Goal: Task Accomplishment & Management: Complete application form

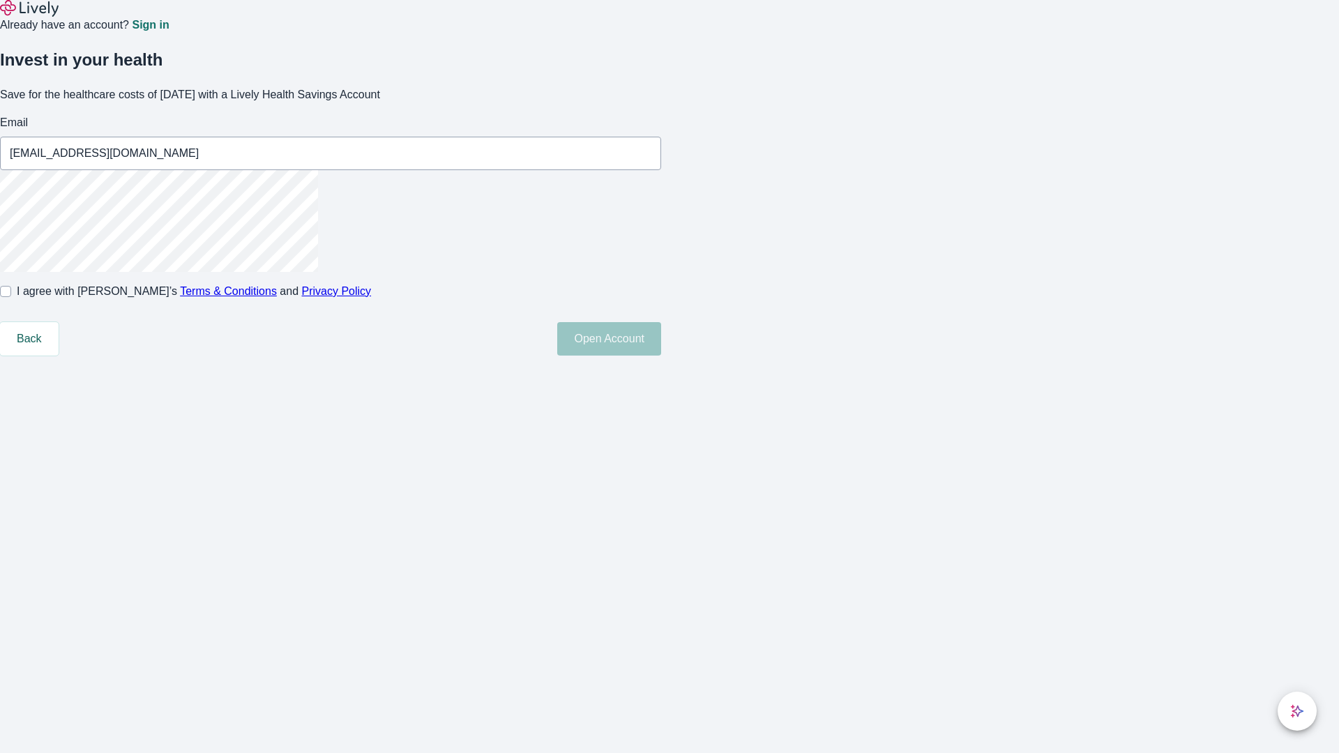
click at [11, 297] on input "I agree with Lively’s Terms & Conditions and Privacy Policy" at bounding box center [5, 291] width 11 height 11
checkbox input "true"
click at [661, 356] on button "Open Account" at bounding box center [609, 338] width 104 height 33
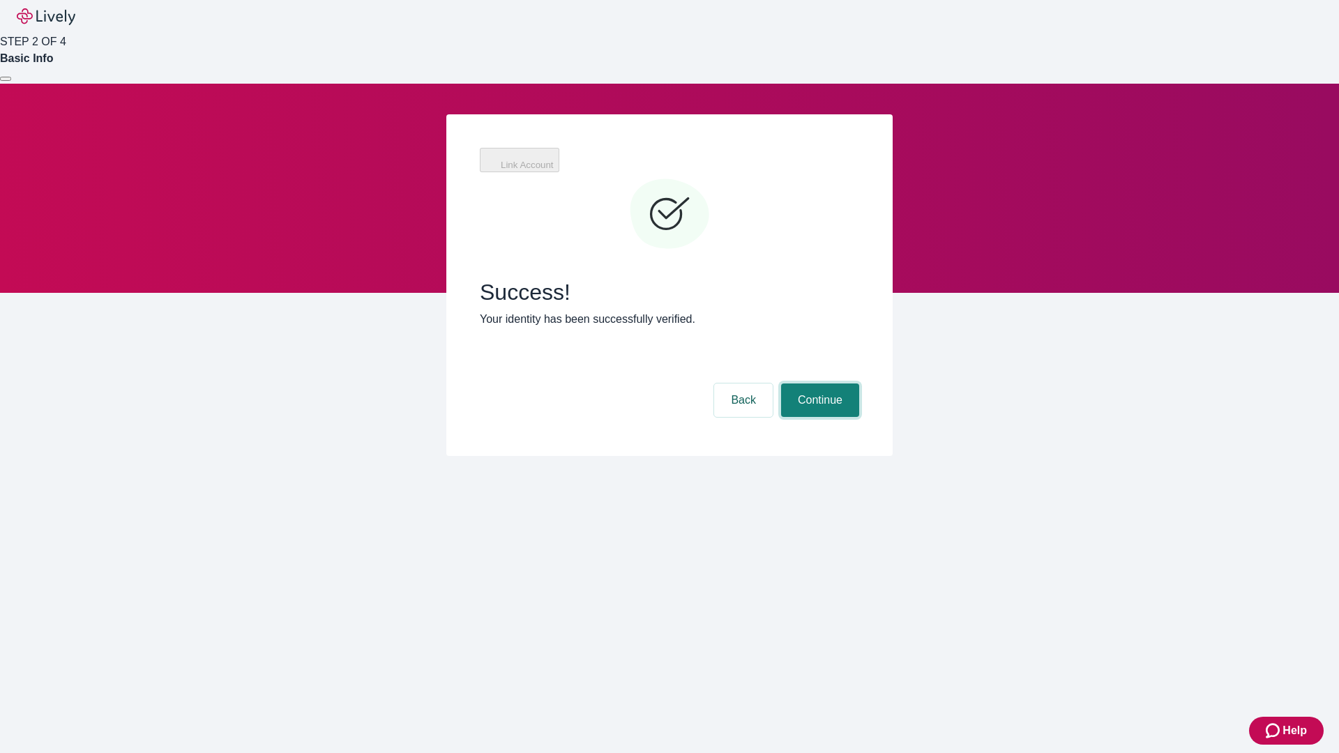
click at [818, 383] on button "Continue" at bounding box center [820, 399] width 78 height 33
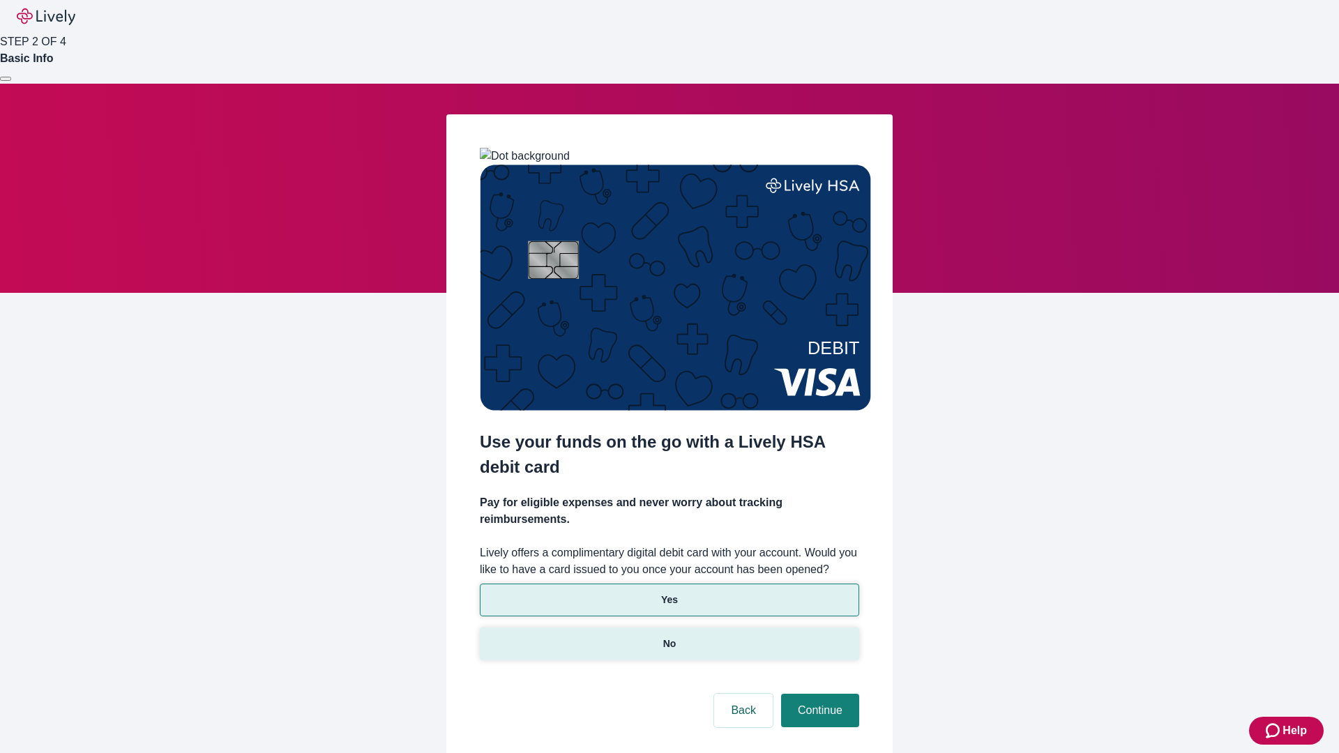
click at [669, 637] on p "No" at bounding box center [669, 644] width 13 height 15
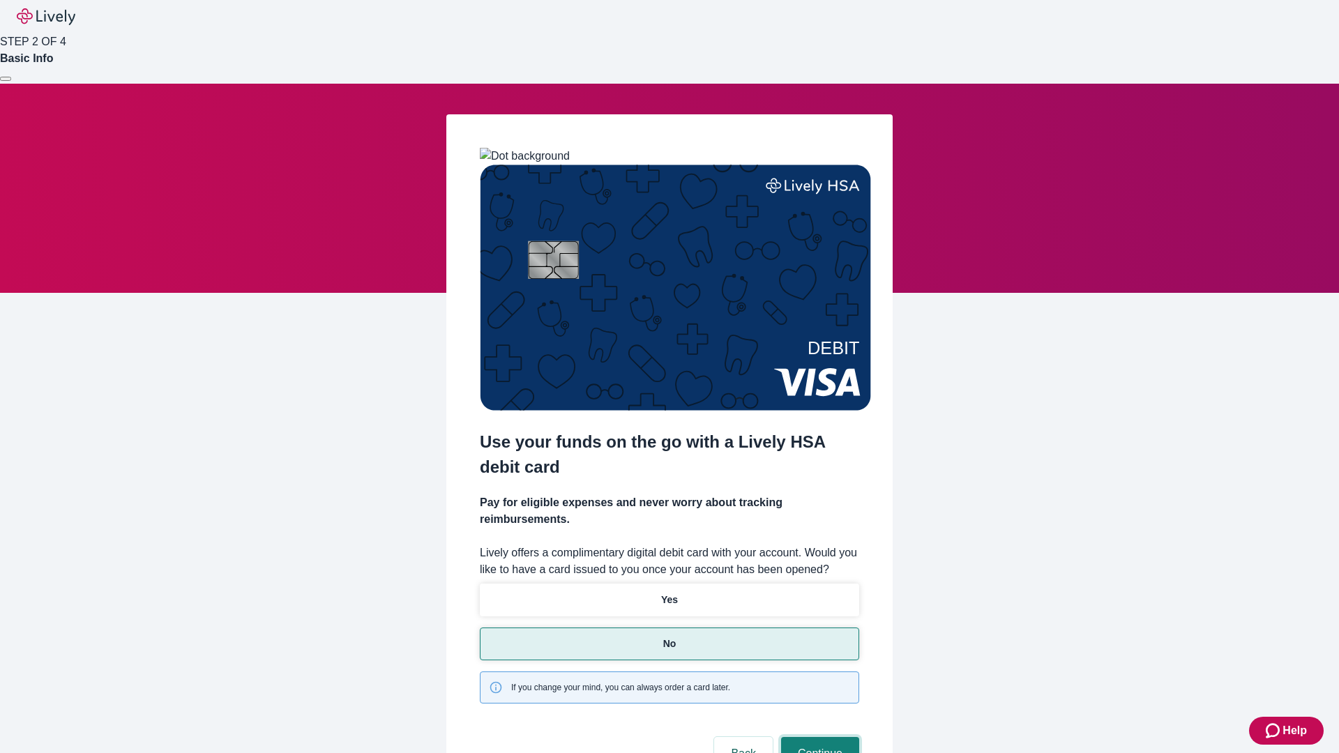
click at [818, 737] on button "Continue" at bounding box center [820, 753] width 78 height 33
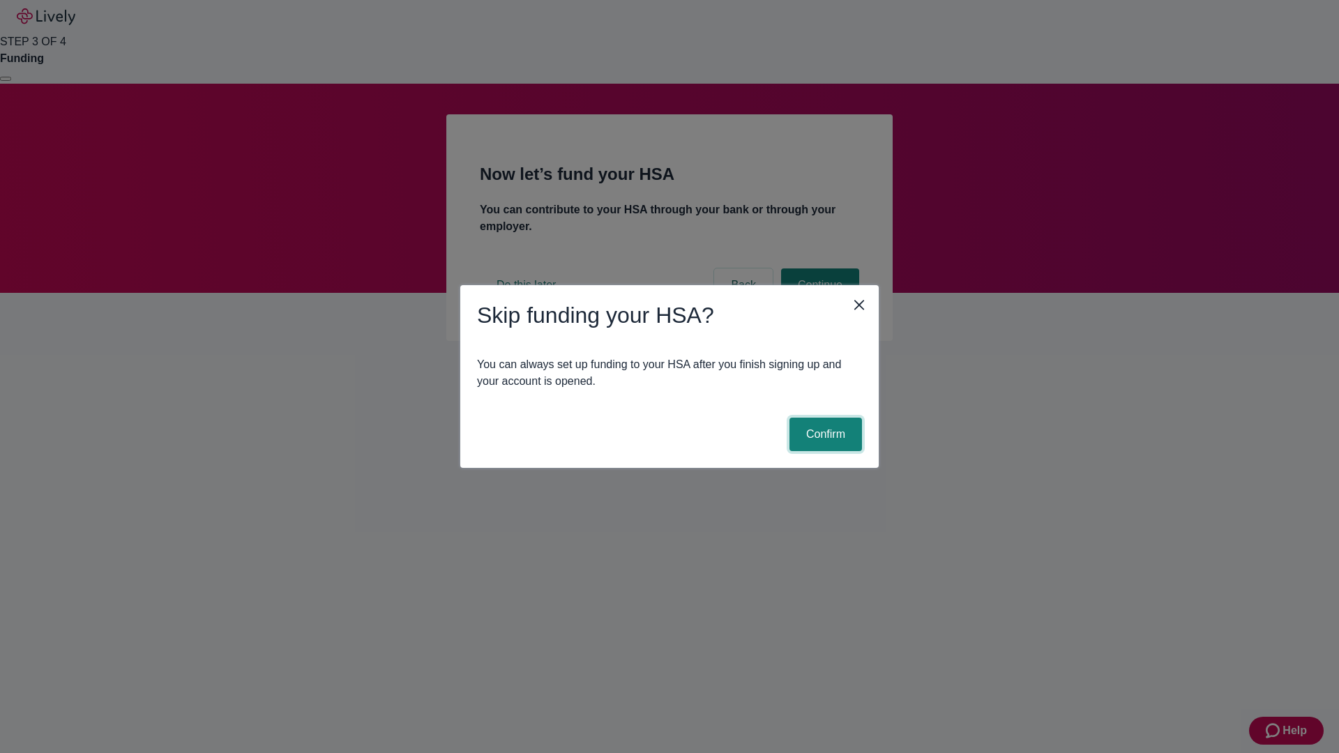
click at [823, 434] on button "Confirm" at bounding box center [825, 434] width 73 height 33
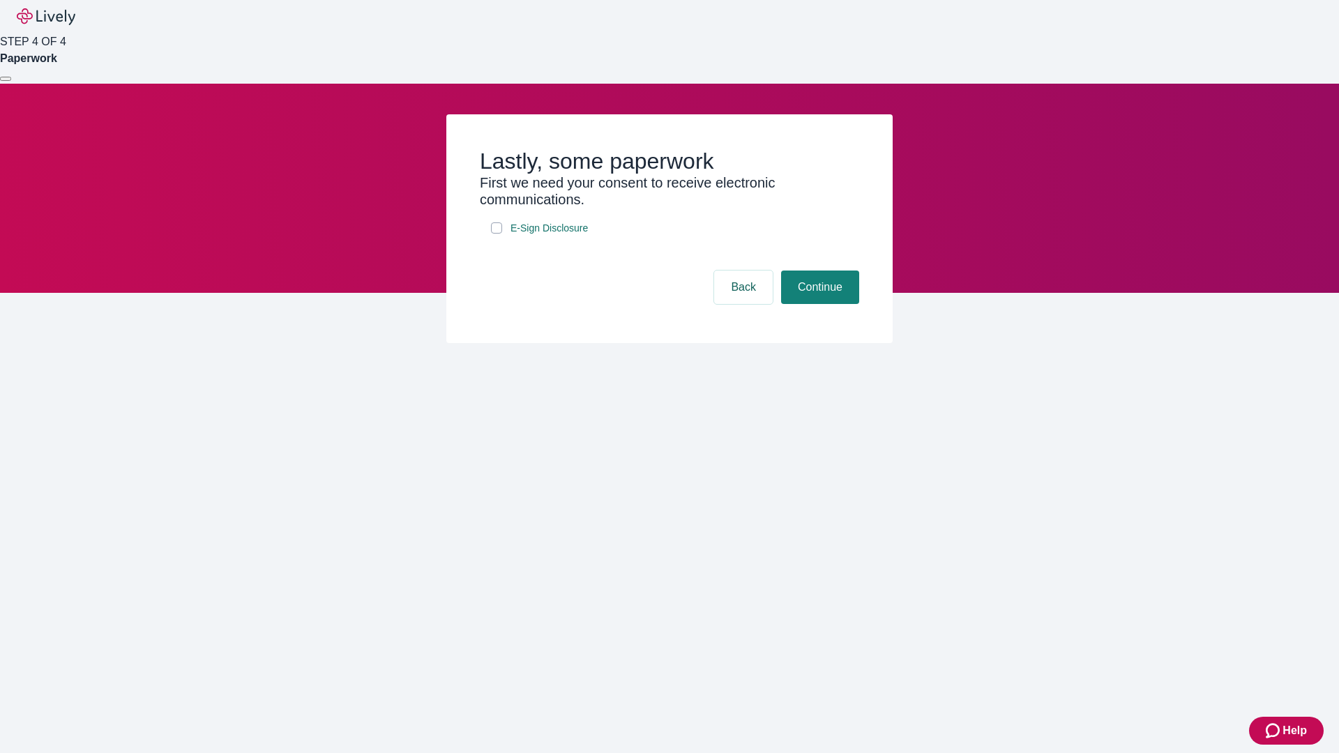
click at [496, 234] on input "E-Sign Disclosure" at bounding box center [496, 227] width 11 height 11
checkbox input "true"
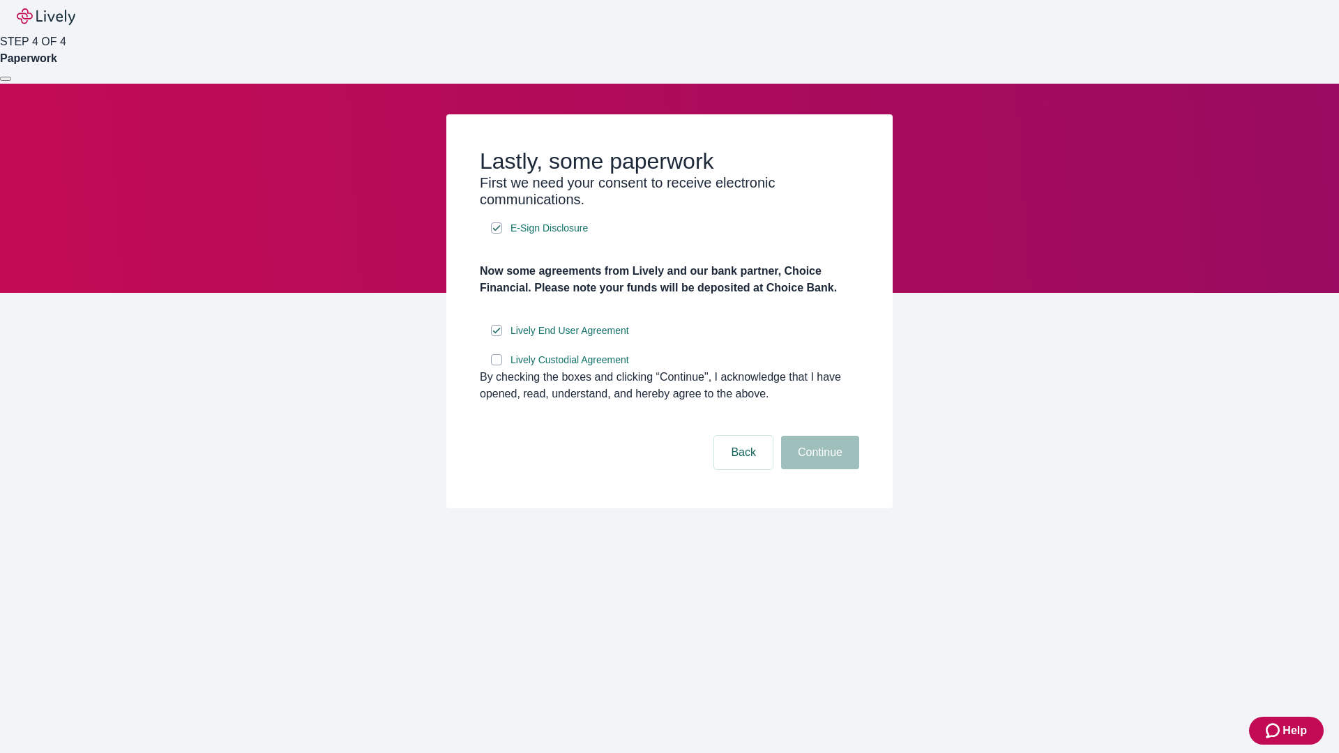
click at [496, 365] on input "Lively Custodial Agreement" at bounding box center [496, 359] width 11 height 11
checkbox input "true"
click at [818, 469] on button "Continue" at bounding box center [820, 452] width 78 height 33
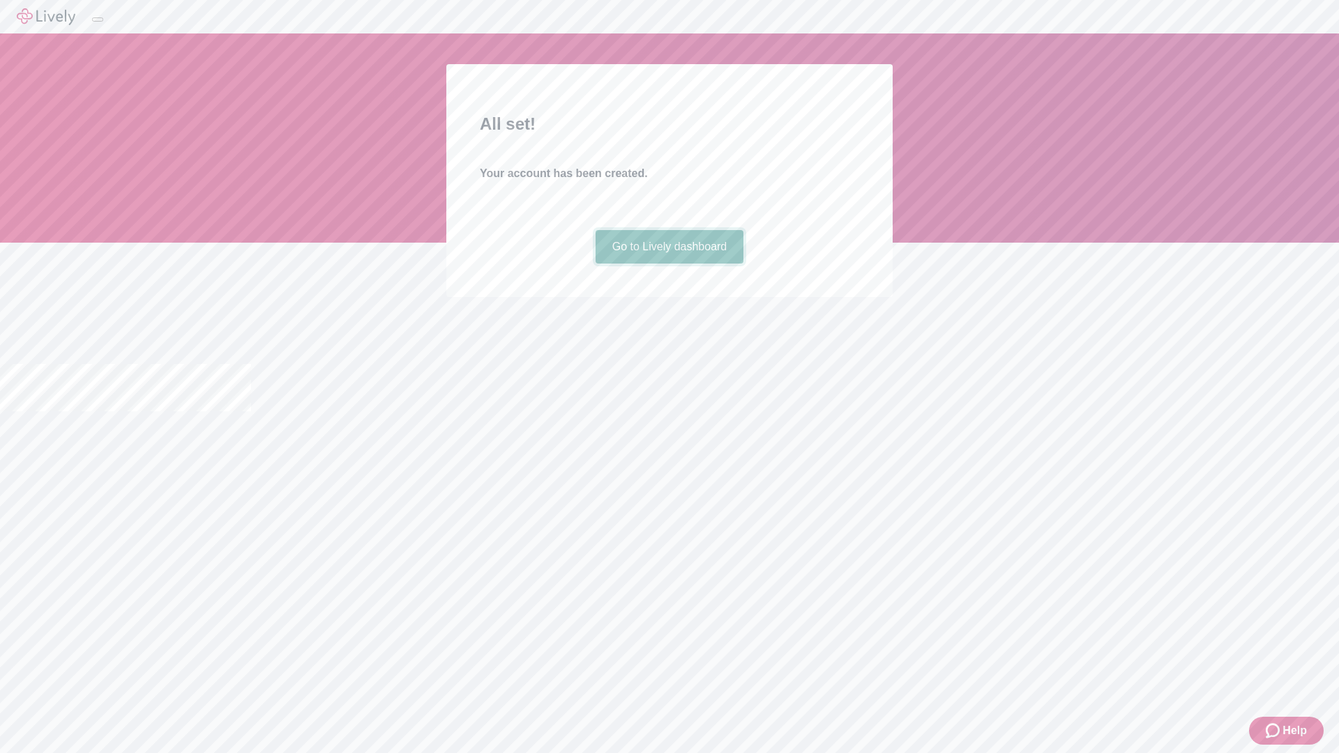
click at [669, 264] on link "Go to Lively dashboard" at bounding box center [669, 246] width 149 height 33
